Goal: Task Accomplishment & Management: Use online tool/utility

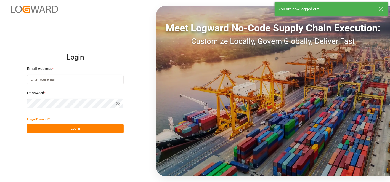
type input "[PERSON_NAME][EMAIL_ADDRESS][PERSON_NAME][DOMAIN_NAME]"
click at [105, 130] on button "Log In" at bounding box center [75, 129] width 96 height 10
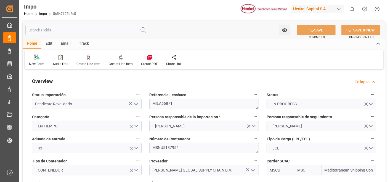
type input "MSC"
type input "Mediterranean Shipping Company"
type input "1"
type input "2.312"
type input "2"
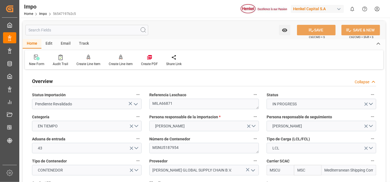
type input "[DATE]"
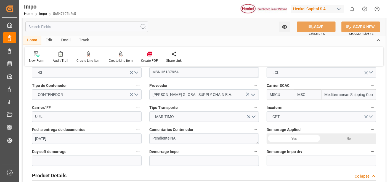
scroll to position [77, 0]
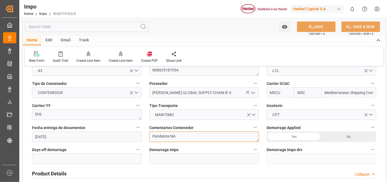
click at [193, 141] on textarea "Pendiente NA" at bounding box center [203, 137] width 109 height 10
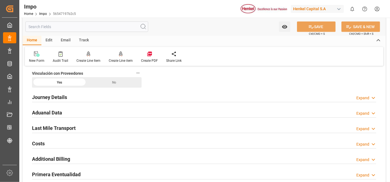
scroll to position [354, 0]
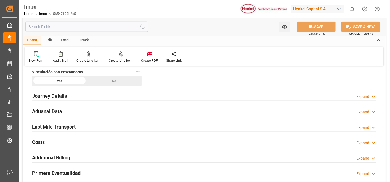
click at [53, 110] on h2 "Aduanal Data" at bounding box center [47, 111] width 30 height 7
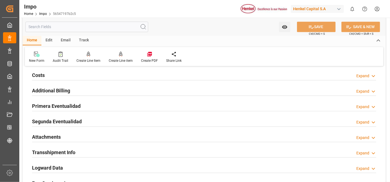
scroll to position [613, 0]
click at [42, 136] on h2 "Attachments" at bounding box center [46, 136] width 29 height 7
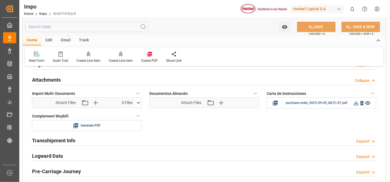
scroll to position [671, 0]
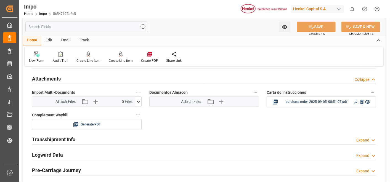
click at [140, 101] on icon at bounding box center [138, 102] width 6 height 6
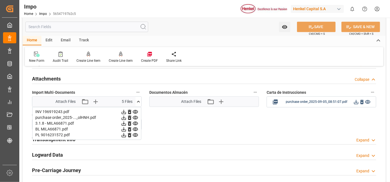
click at [140, 99] on icon at bounding box center [138, 102] width 6 height 6
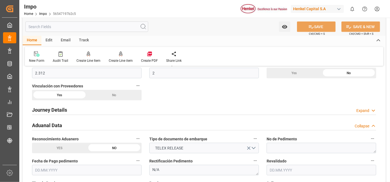
scroll to position [340, 0]
click at [58, 106] on h2 "Journey Details" at bounding box center [49, 109] width 35 height 7
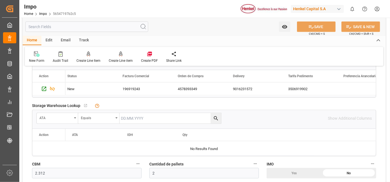
scroll to position [240, 0]
click at [241, 50] on div "New Form Audit Trail Create Line Item Create Line item Create PDF Share Link" at bounding box center [204, 56] width 358 height 19
click at [321, 18] on div "Watch Option SAVE Ctrl/CMD + S SAVE & NEW Ctrl/CMD + Shift + S" at bounding box center [204, 27] width 363 height 18
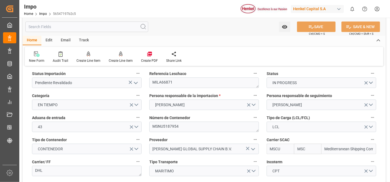
scroll to position [0, 0]
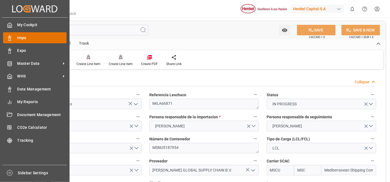
click at [22, 39] on span "Impo" at bounding box center [41, 38] width 49 height 6
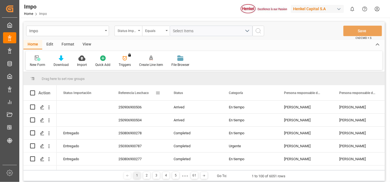
click at [156, 93] on span at bounding box center [157, 92] width 5 height 5
click at [222, 60] on div "New Form Download Import Quick Add Triggers You do not have permission for Trig…" at bounding box center [204, 60] width 356 height 19
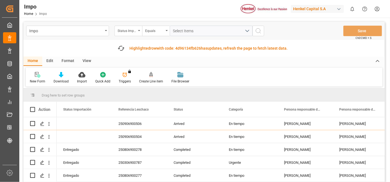
click at [68, 58] on div "Format" at bounding box center [67, 61] width 21 height 9
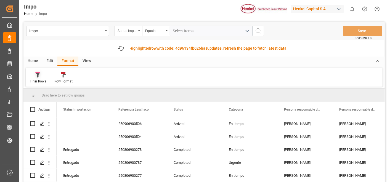
click at [43, 78] on div "Filter Rows" at bounding box center [38, 78] width 25 height 12
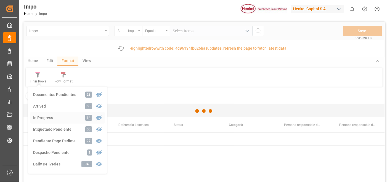
click at [59, 117] on div "Impo Status Importación Equals Select Items Save Ctrl/CMD + S Fetch latest upda…" at bounding box center [203, 117] width 361 height 191
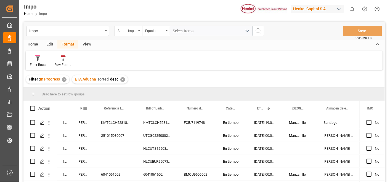
click at [86, 107] on span at bounding box center [85, 108] width 5 height 5
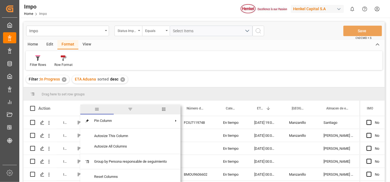
click at [133, 109] on span "filter" at bounding box center [130, 109] width 33 height 10
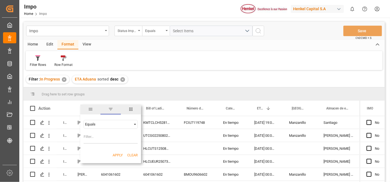
click at [114, 134] on input "Filter Value" at bounding box center [111, 138] width 54 height 11
type input "c"
type input "[PERSON_NAME]"
click at [120, 155] on button "Apply" at bounding box center [117, 155] width 10 height 6
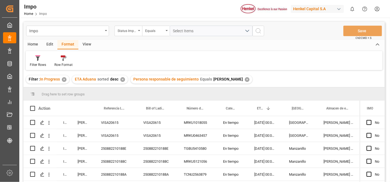
scroll to position [198, 0]
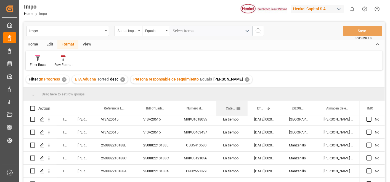
drag, startPoint x: 247, startPoint y: 109, endPoint x: 259, endPoint y: 109, distance: 11.6
click at [248, 109] on div at bounding box center [247, 108] width 2 height 15
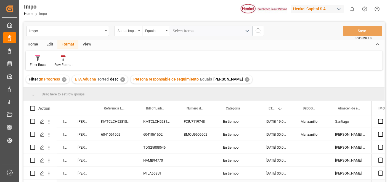
scroll to position [1, 0]
